Goal: Information Seeking & Learning: Learn about a topic

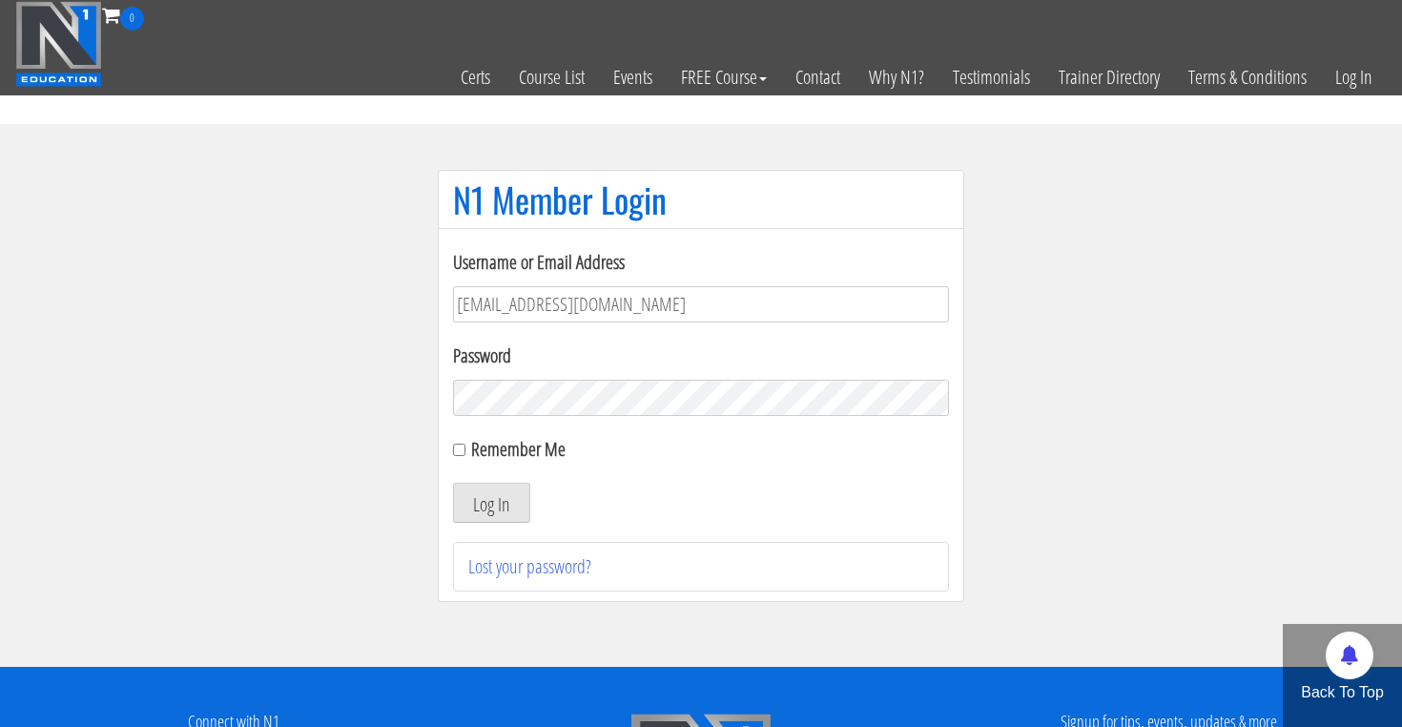
type input "sajfiadam@gmail.com"
click at [491, 502] on button "Log In" at bounding box center [491, 502] width 77 height 40
click at [498, 497] on button "Log In" at bounding box center [491, 502] width 77 height 40
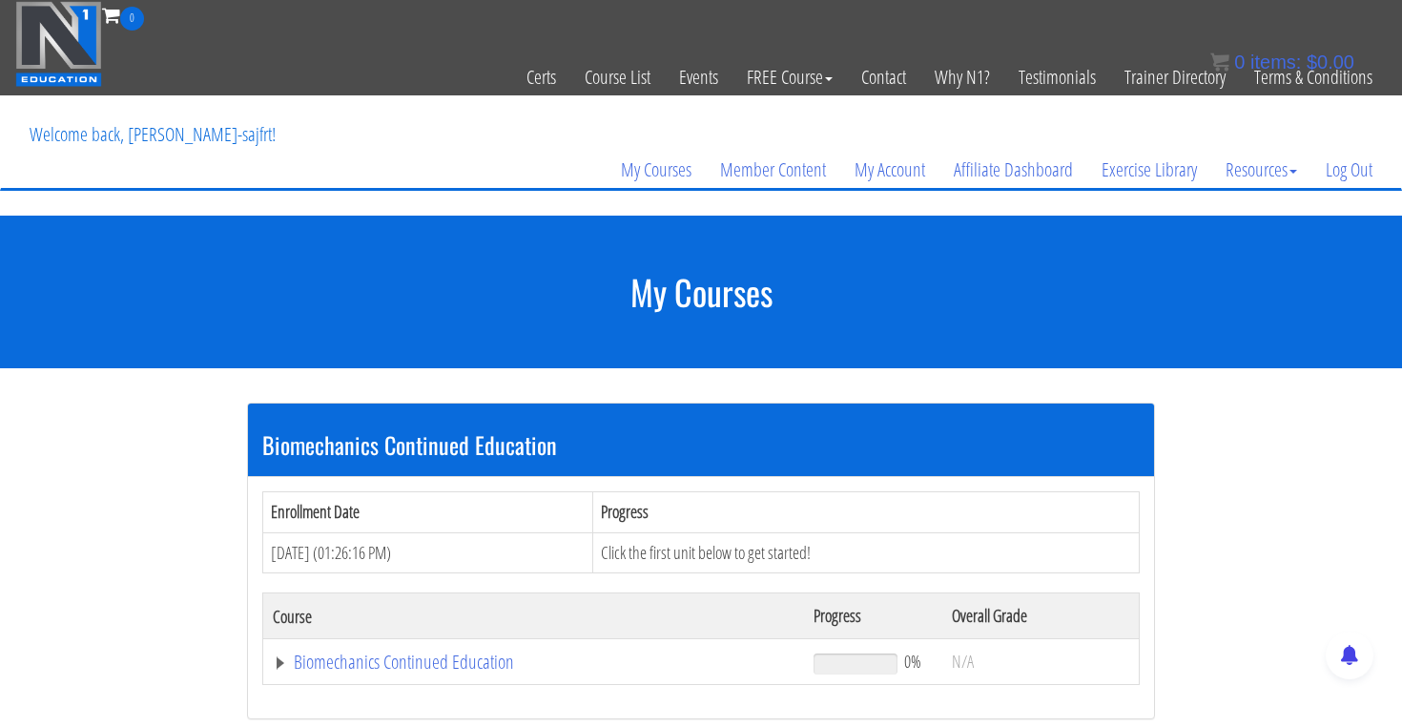
scroll to position [560, 0]
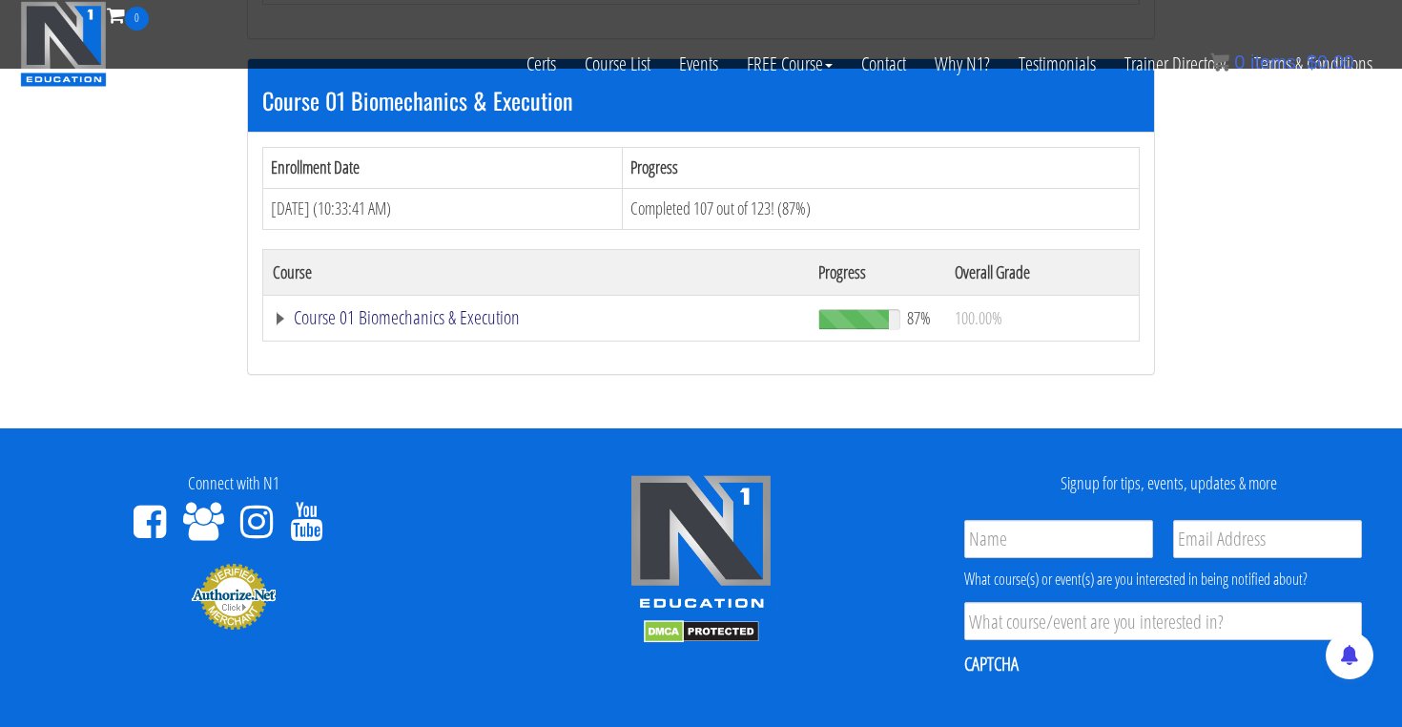
click at [479, 315] on link "Course 01 Biomechanics & Execution" at bounding box center [536, 317] width 526 height 19
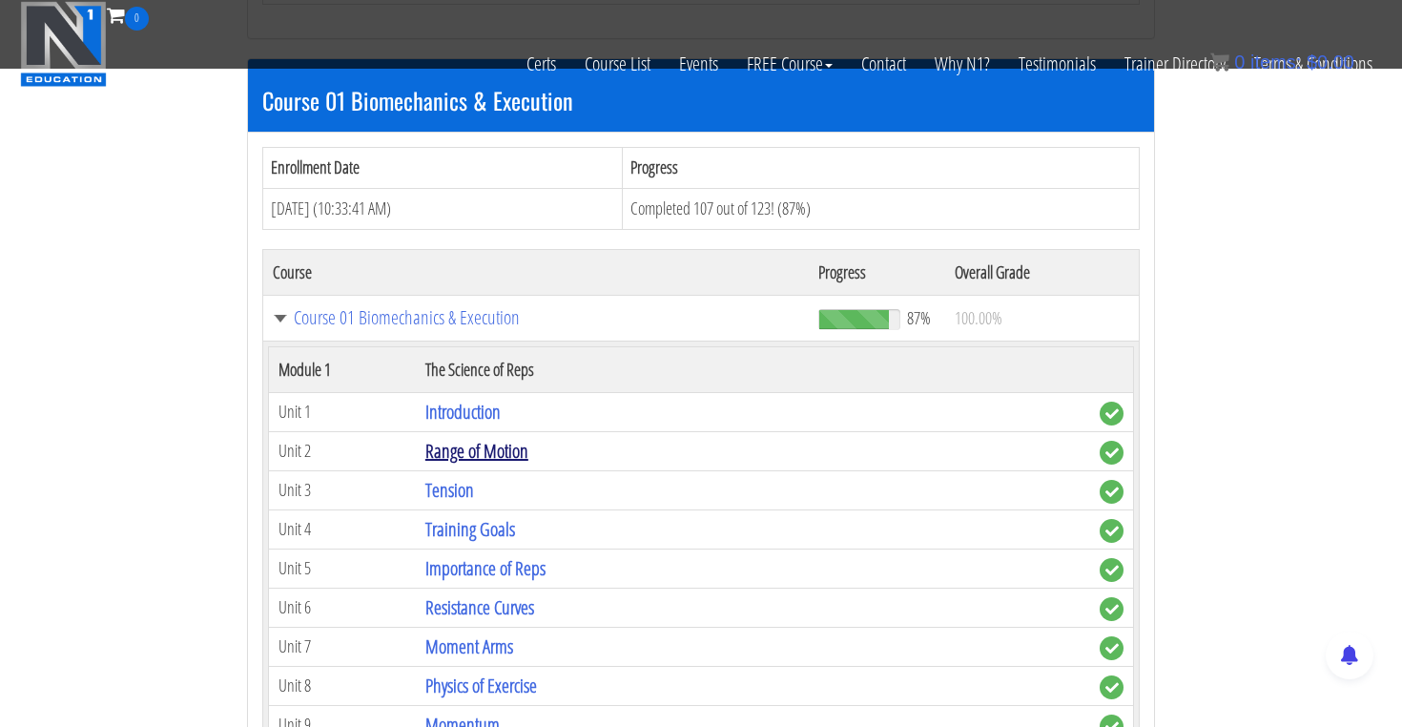
click at [472, 451] on link "Range of Motion" at bounding box center [476, 451] width 103 height 26
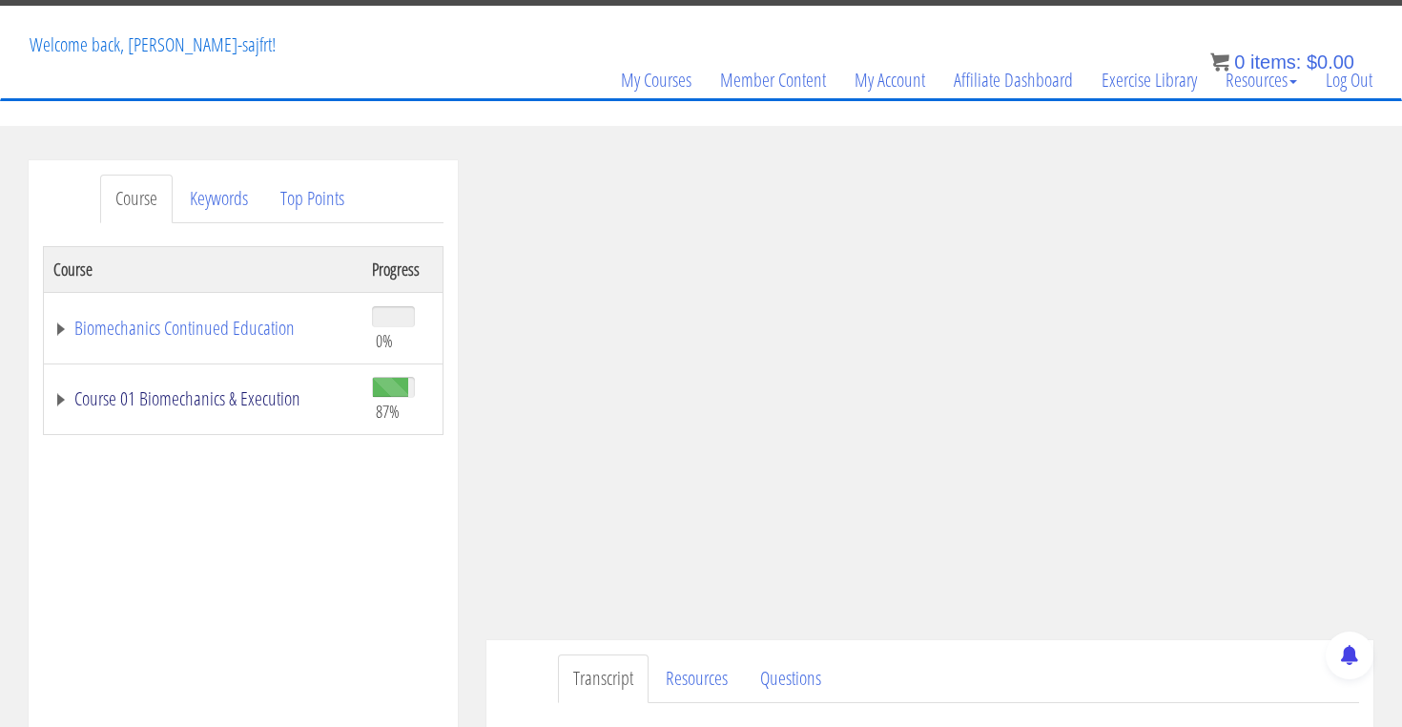
click at [196, 405] on link "Course 01 Biomechanics & Execution" at bounding box center [202, 398] width 299 height 19
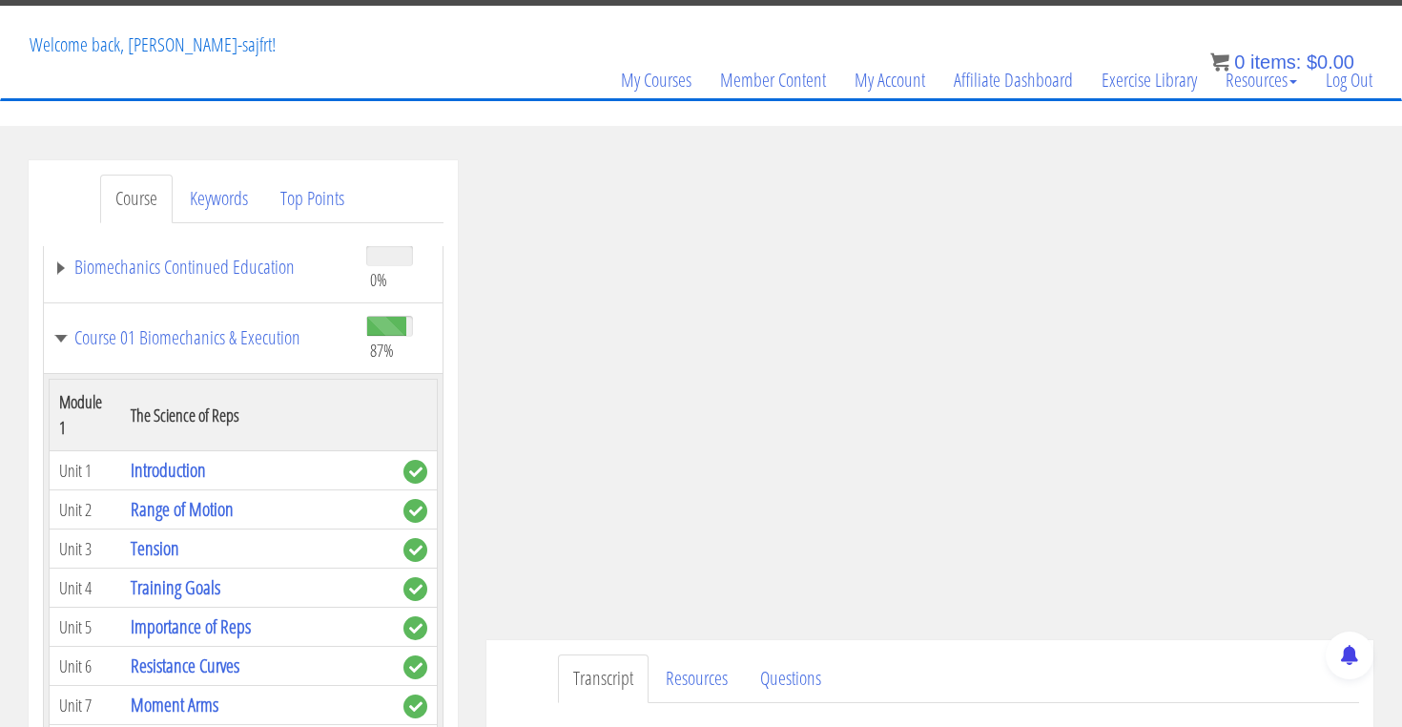
scroll to position [76, 0]
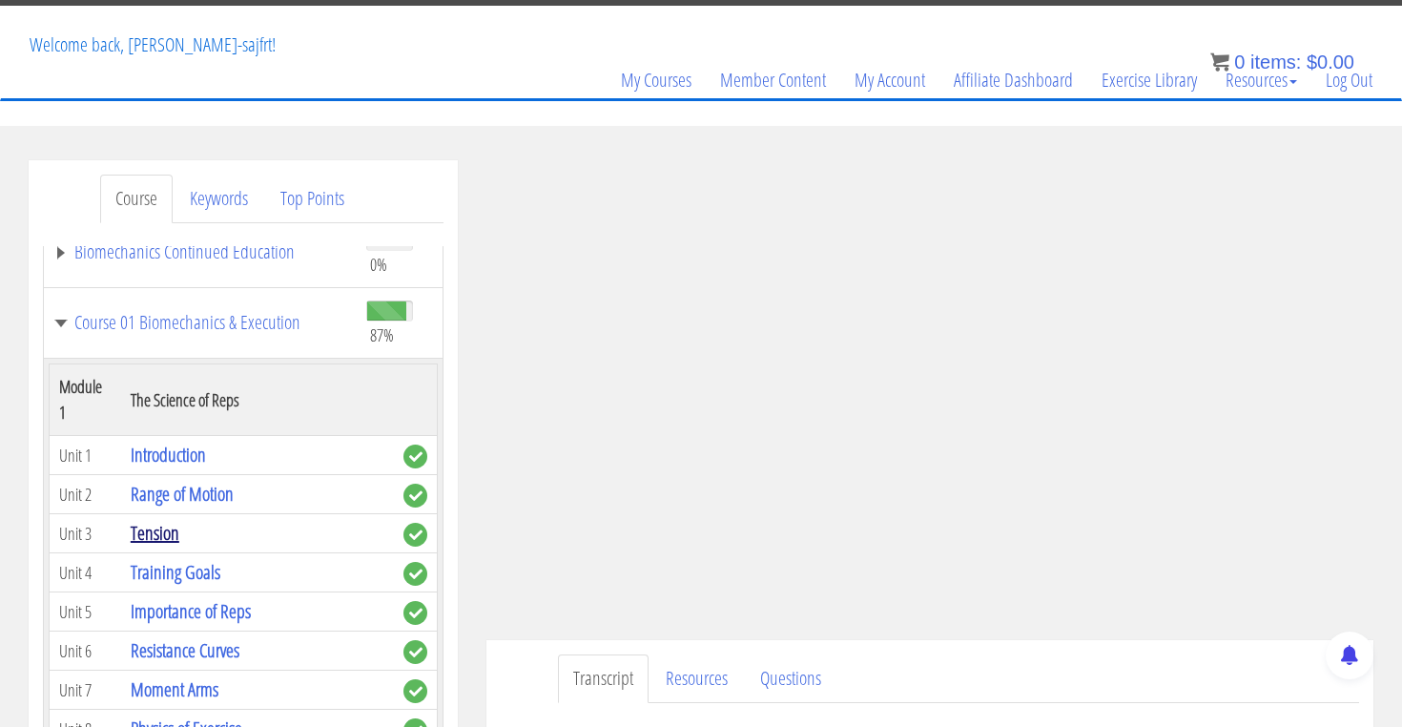
click at [157, 528] on link "Tension" at bounding box center [155, 533] width 49 height 26
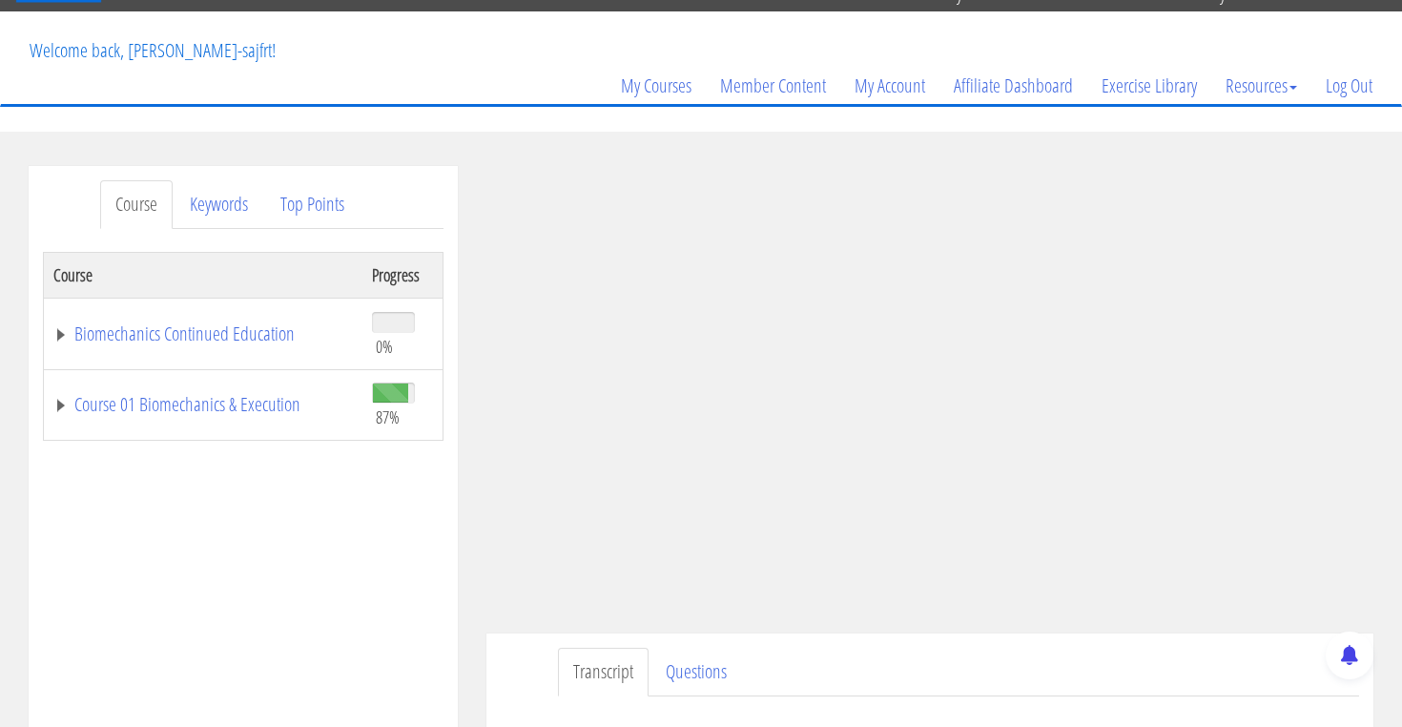
scroll to position [136, 0]
